Goal: Task Accomplishment & Management: Manage account settings

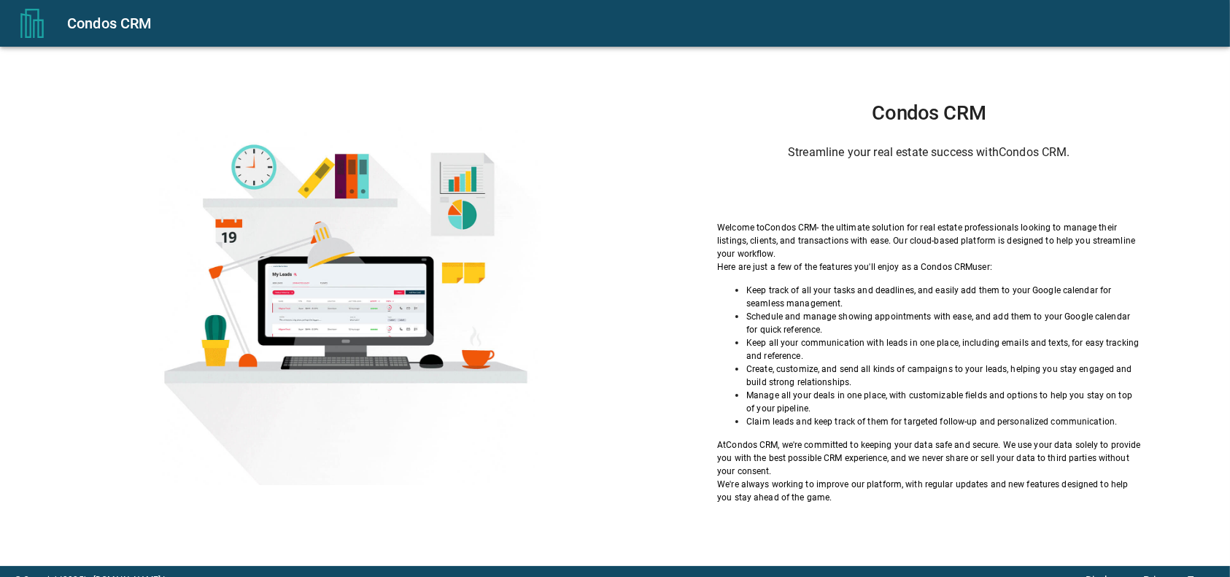
click at [751, 188] on div "Condos CRM Streamline your real estate success with Condos CRM . Welcome to Con…" at bounding box center [929, 302] width 529 height 403
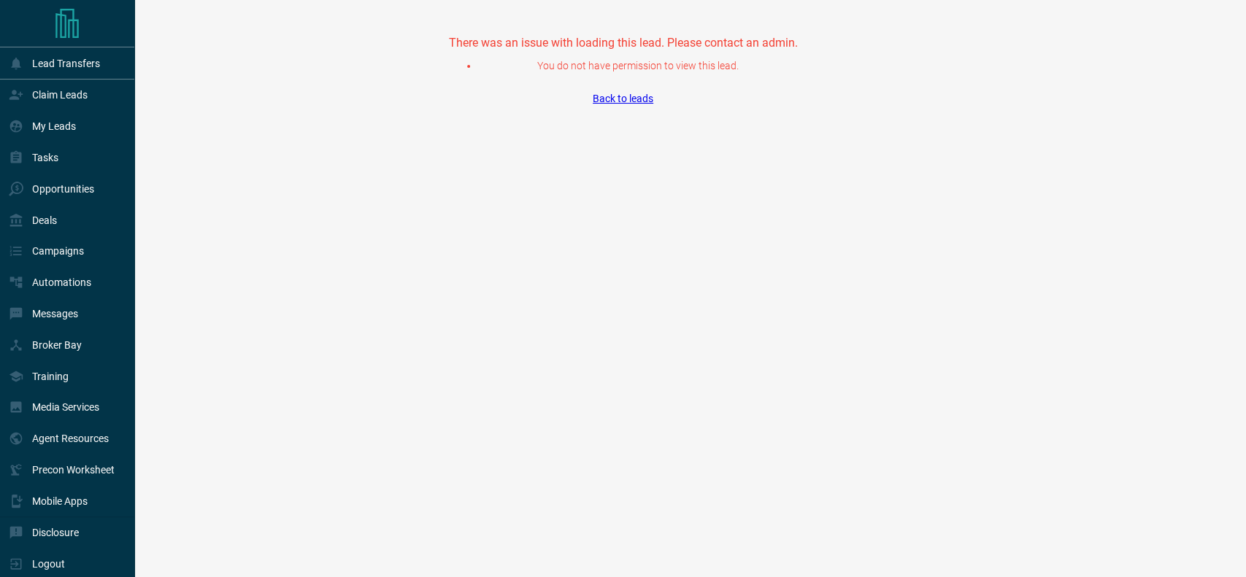
scroll to position [12, 0]
click at [41, 556] on p "Logout" at bounding box center [48, 562] width 33 height 12
